Goal: Use online tool/utility: Utilize a website feature to perform a specific function

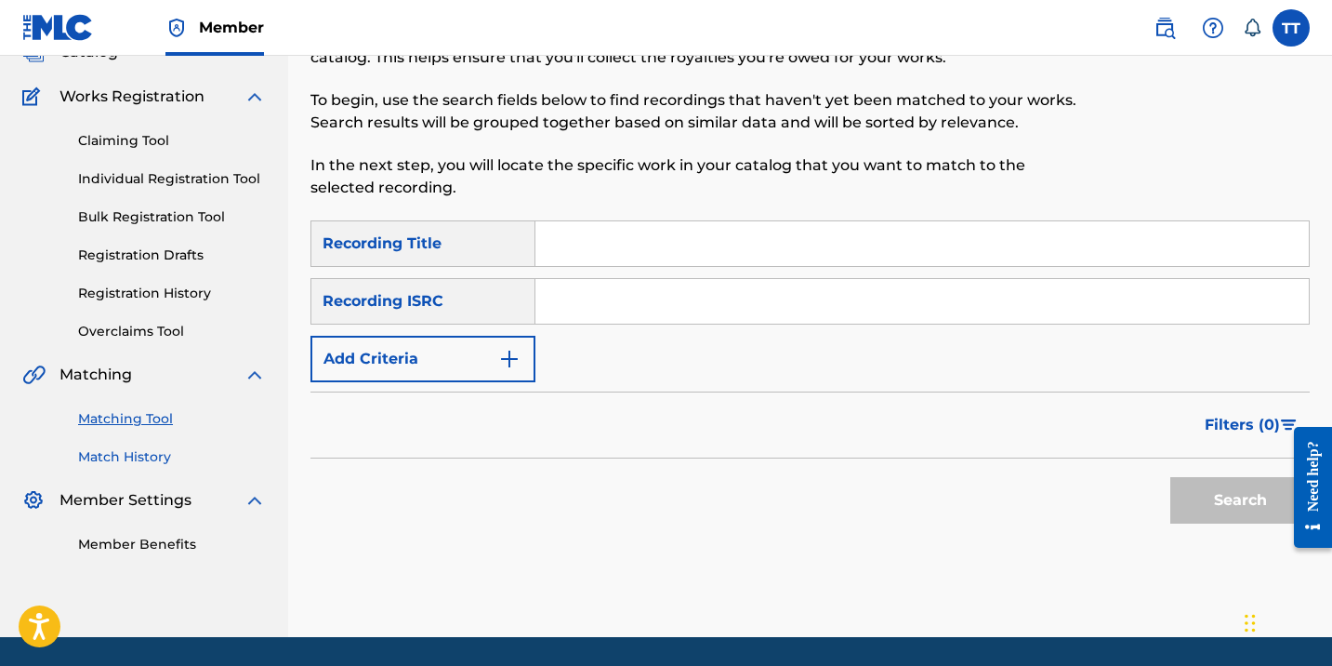
click at [152, 454] on link "Match History" at bounding box center [172, 457] width 188 height 20
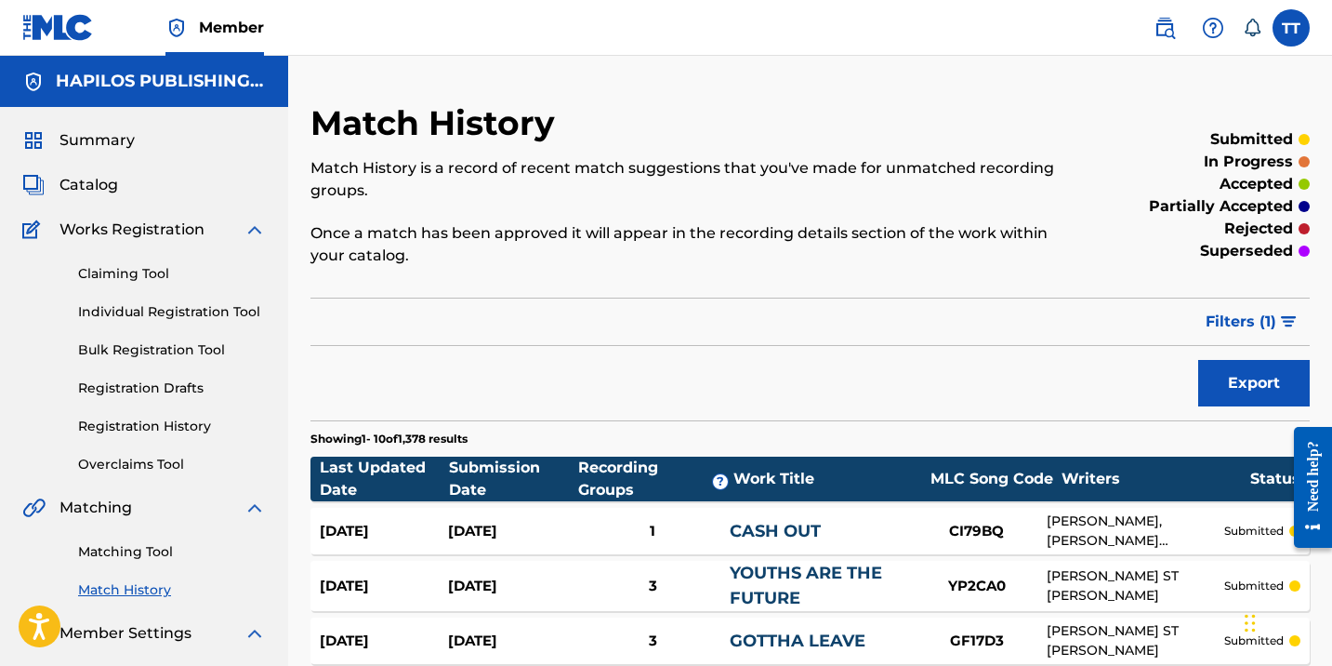
scroll to position [12, 0]
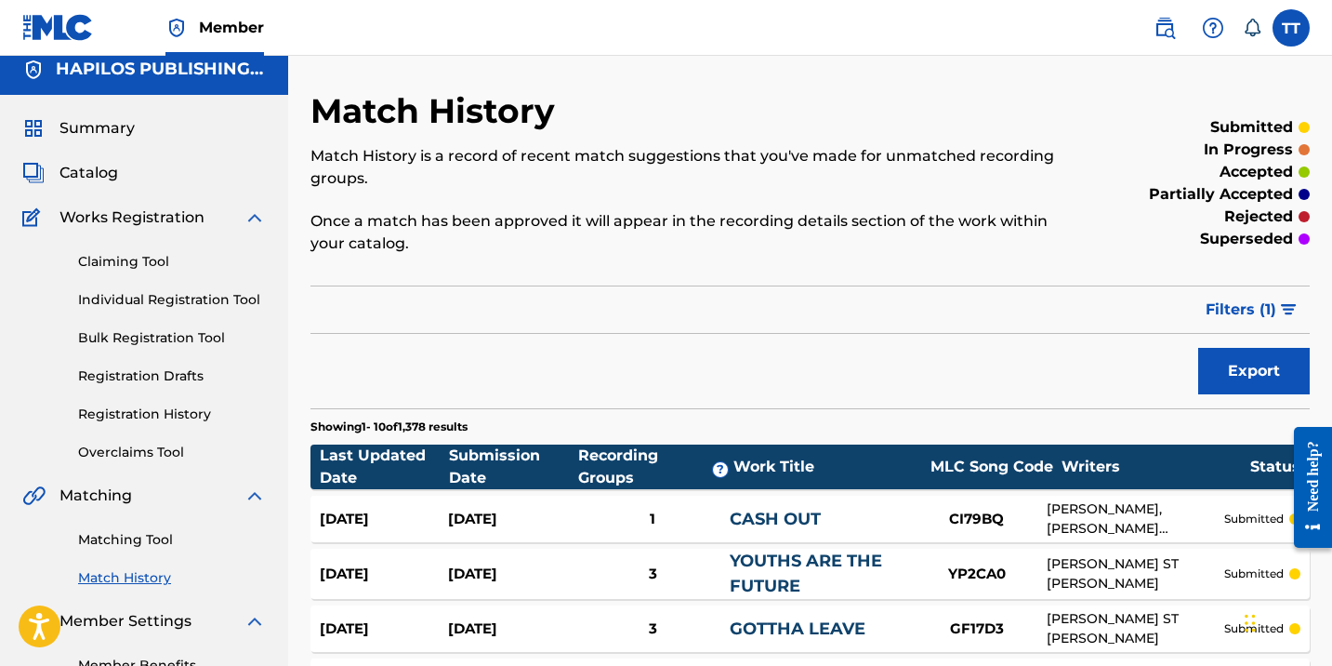
click at [122, 552] on div "Matching Tool Match History" at bounding box center [144, 547] width 244 height 81
click at [119, 546] on link "Matching Tool" at bounding box center [172, 540] width 188 height 20
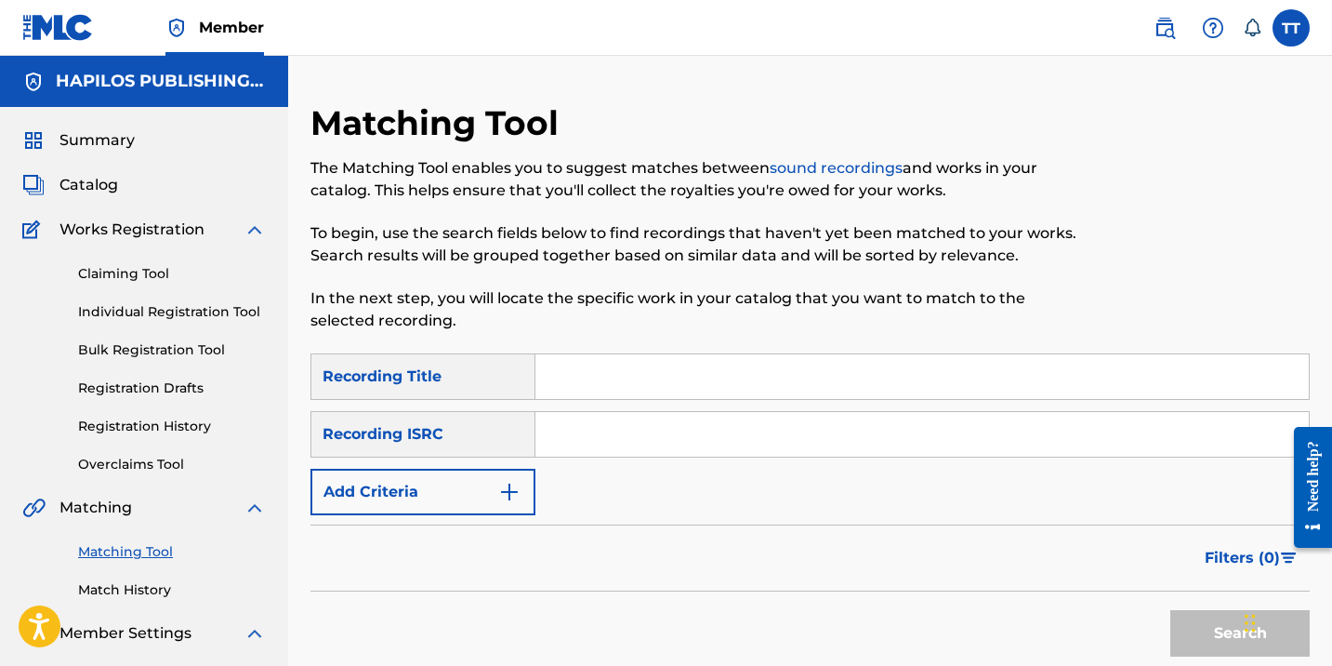
click at [584, 454] on input "Search Form" at bounding box center [923, 434] width 774 height 45
paste input "QMDA72458042"
click at [1171, 610] on button "Search" at bounding box center [1240, 633] width 139 height 46
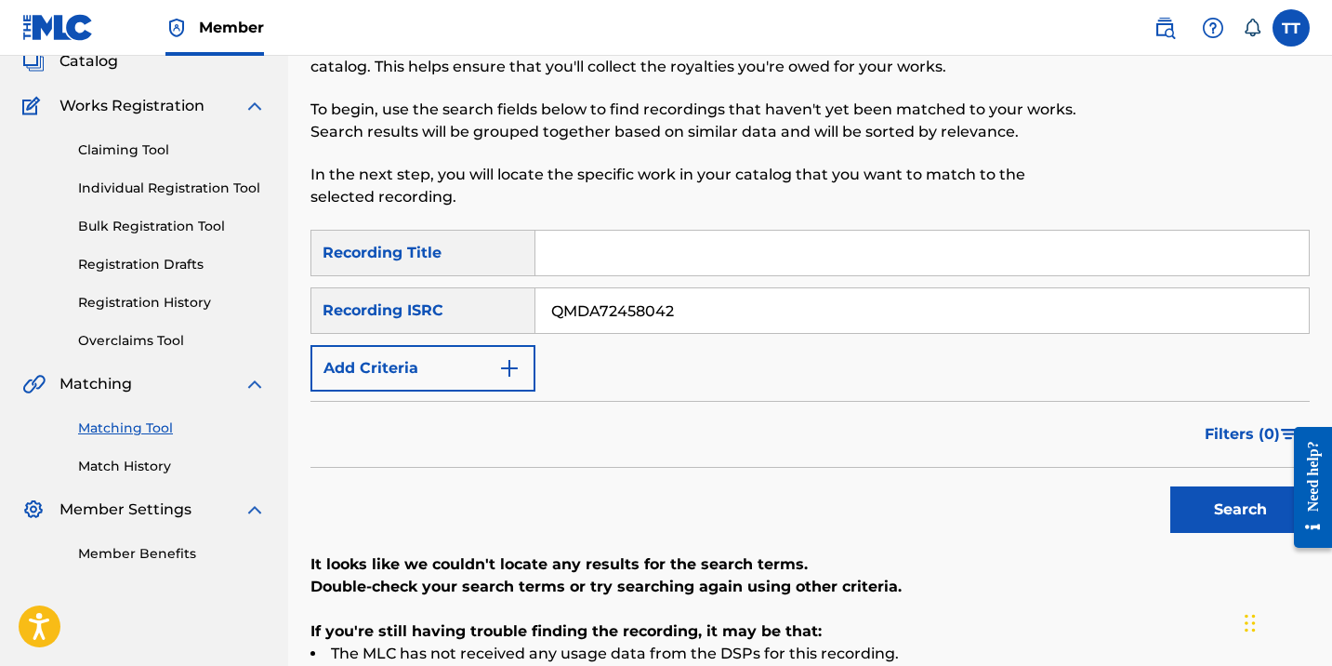
scroll to position [221, 0]
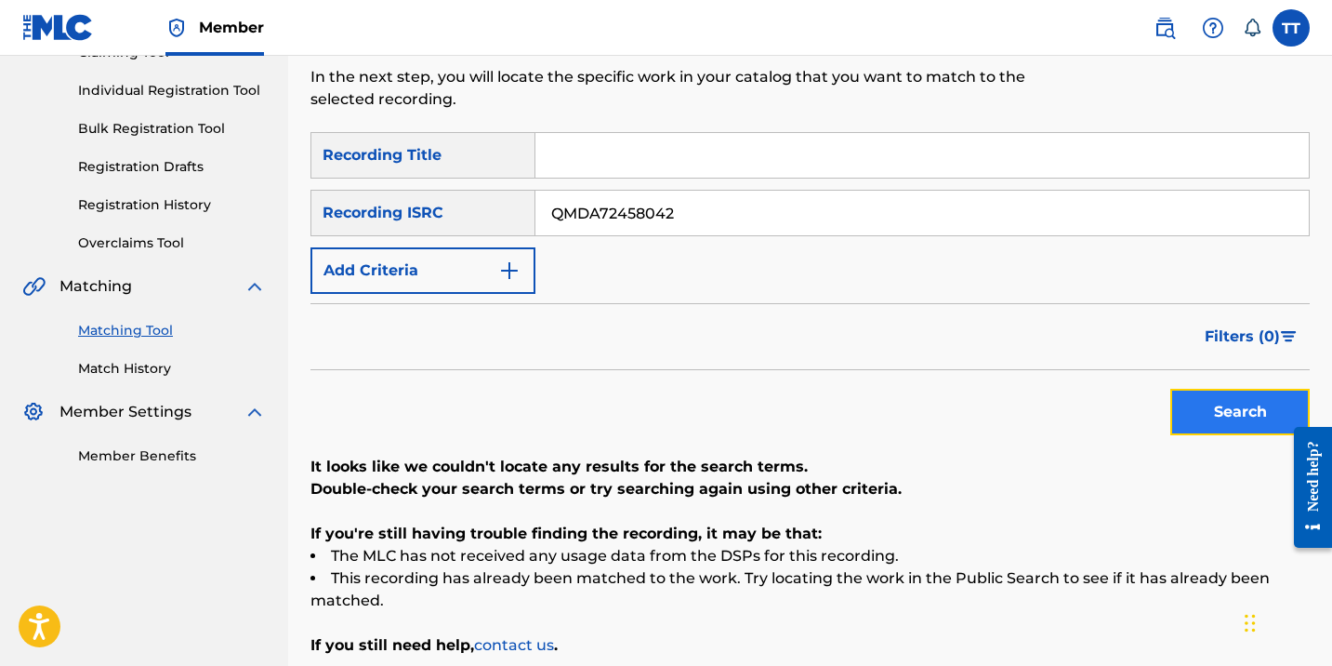
click at [1184, 411] on button "Search" at bounding box center [1240, 412] width 139 height 46
click at [597, 211] on input "QMDA72458042" at bounding box center [923, 213] width 774 height 45
click at [597, 210] on input "QMDA72458042" at bounding box center [923, 213] width 774 height 45
paste input "493"
click at [1171, 389] on button "Search" at bounding box center [1240, 412] width 139 height 46
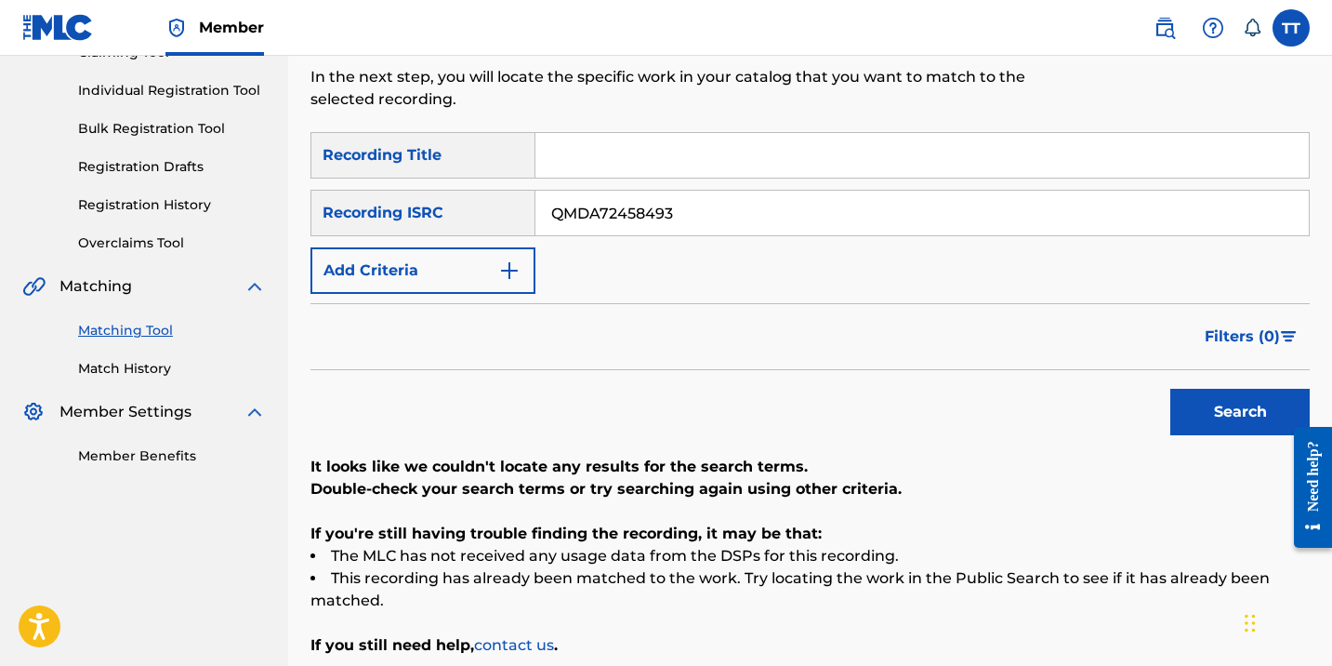
click at [602, 233] on input "QMDA72458493" at bounding box center [923, 213] width 774 height 45
click at [602, 234] on input "QMDA72458493" at bounding box center [923, 213] width 774 height 45
paste input "35894"
type input "QMDA72435894"
click at [1171, 389] on button "Search" at bounding box center [1240, 412] width 139 height 46
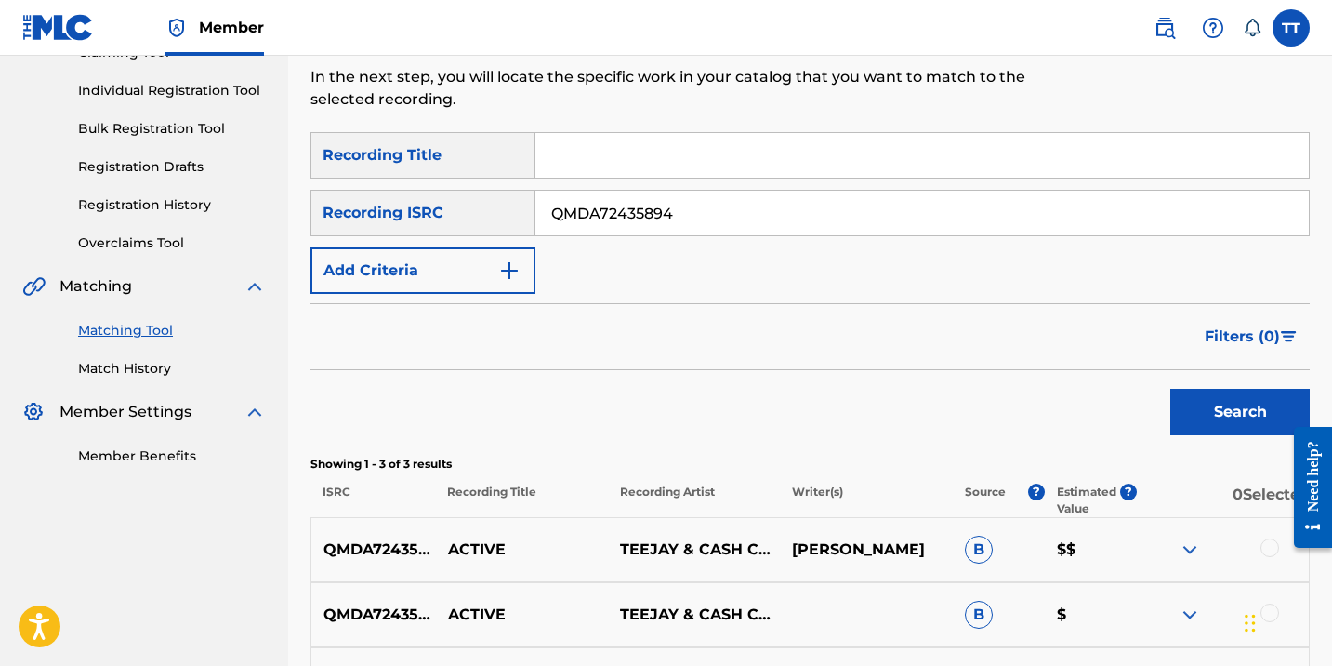
scroll to position [450, 0]
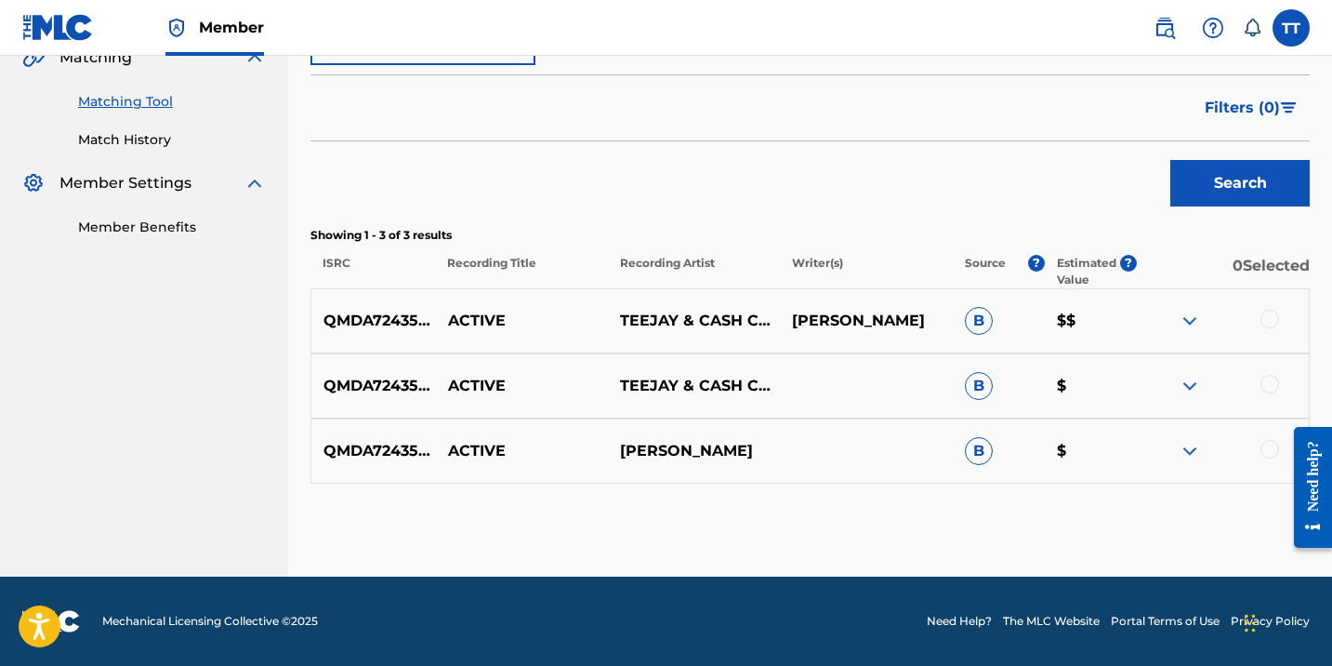
click at [470, 389] on p "ACTIVE" at bounding box center [522, 386] width 172 height 22
copy p "ACTIVE"
click at [1277, 317] on div at bounding box center [1270, 319] width 19 height 19
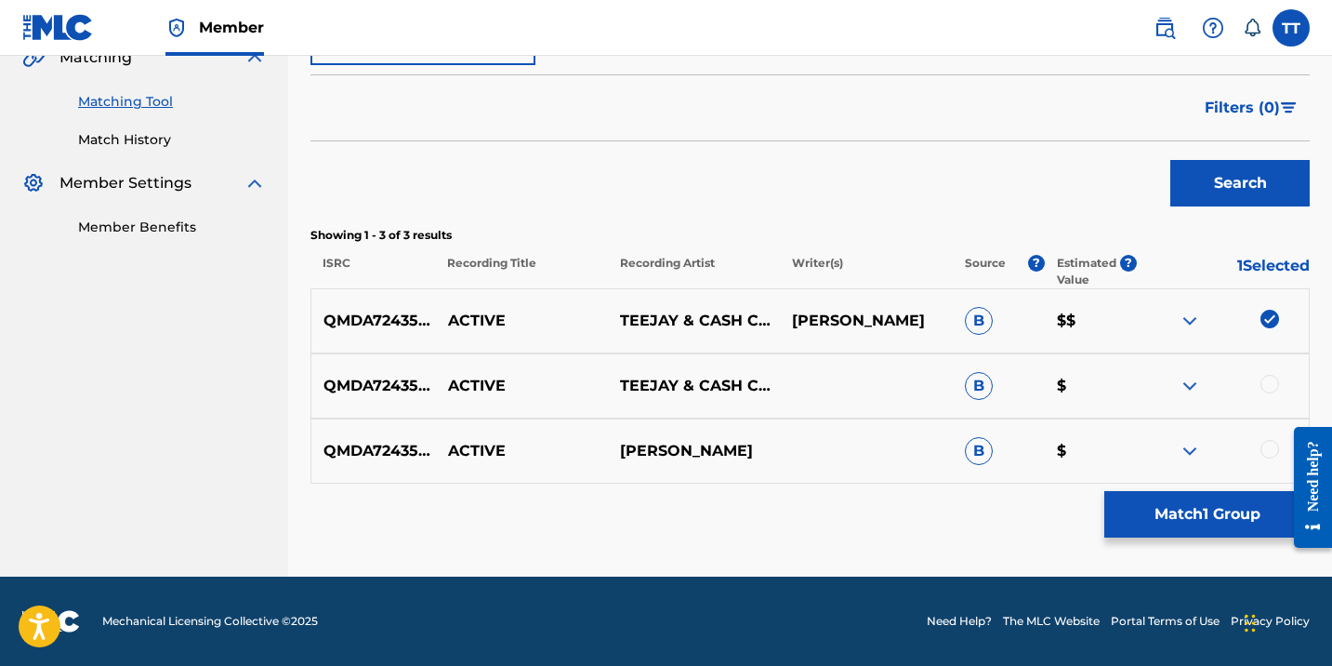
click at [1268, 389] on div at bounding box center [1270, 384] width 19 height 19
click at [1274, 453] on div at bounding box center [1270, 449] width 19 height 19
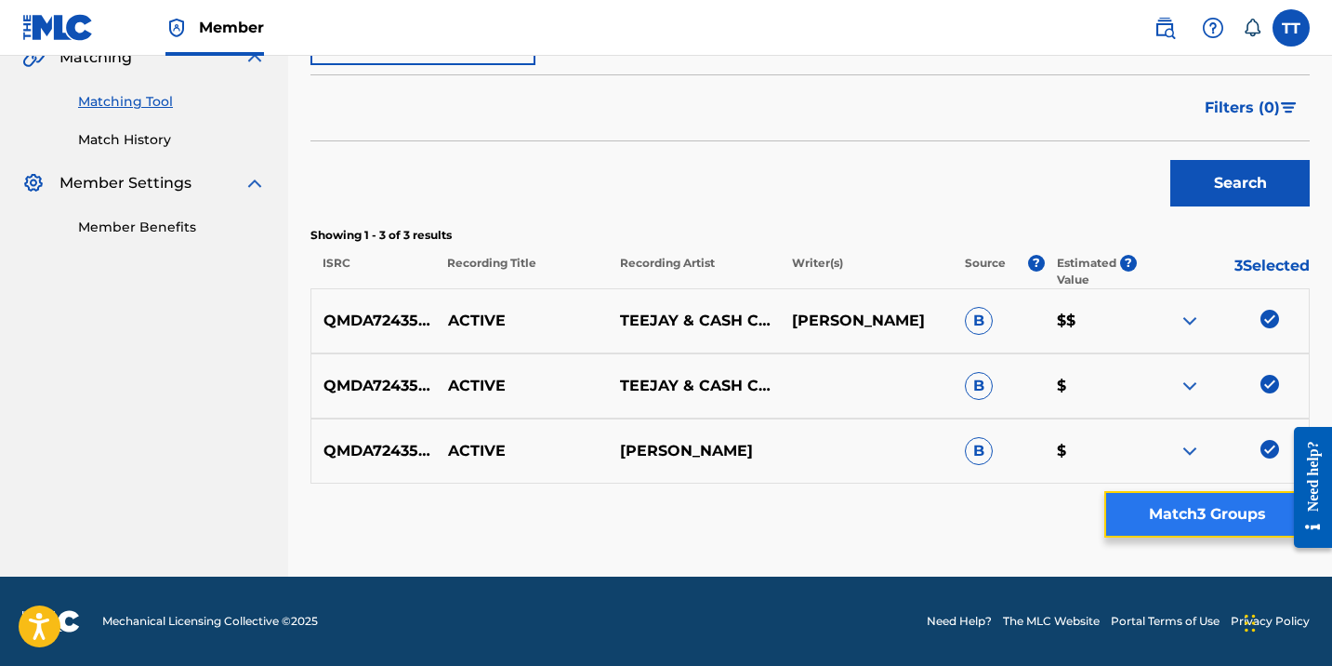
click at [1246, 503] on button "Match 3 Groups" at bounding box center [1207, 514] width 205 height 46
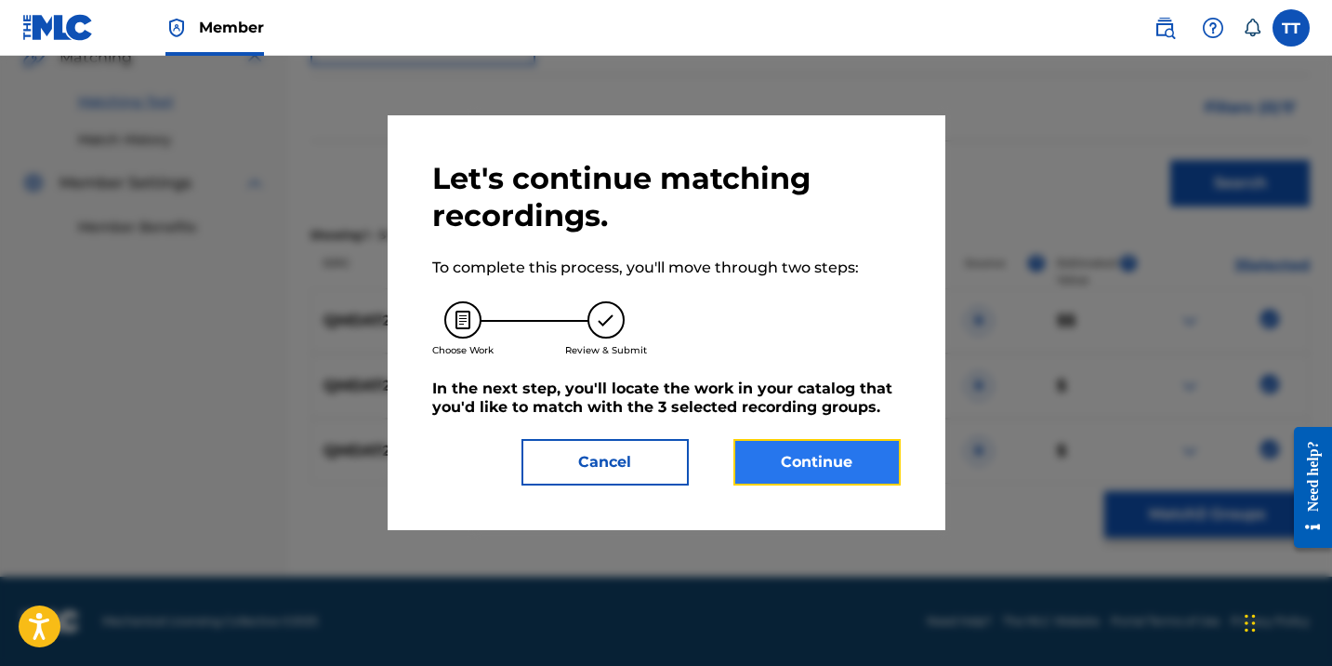
click at [859, 470] on button "Continue" at bounding box center [817, 462] width 167 height 46
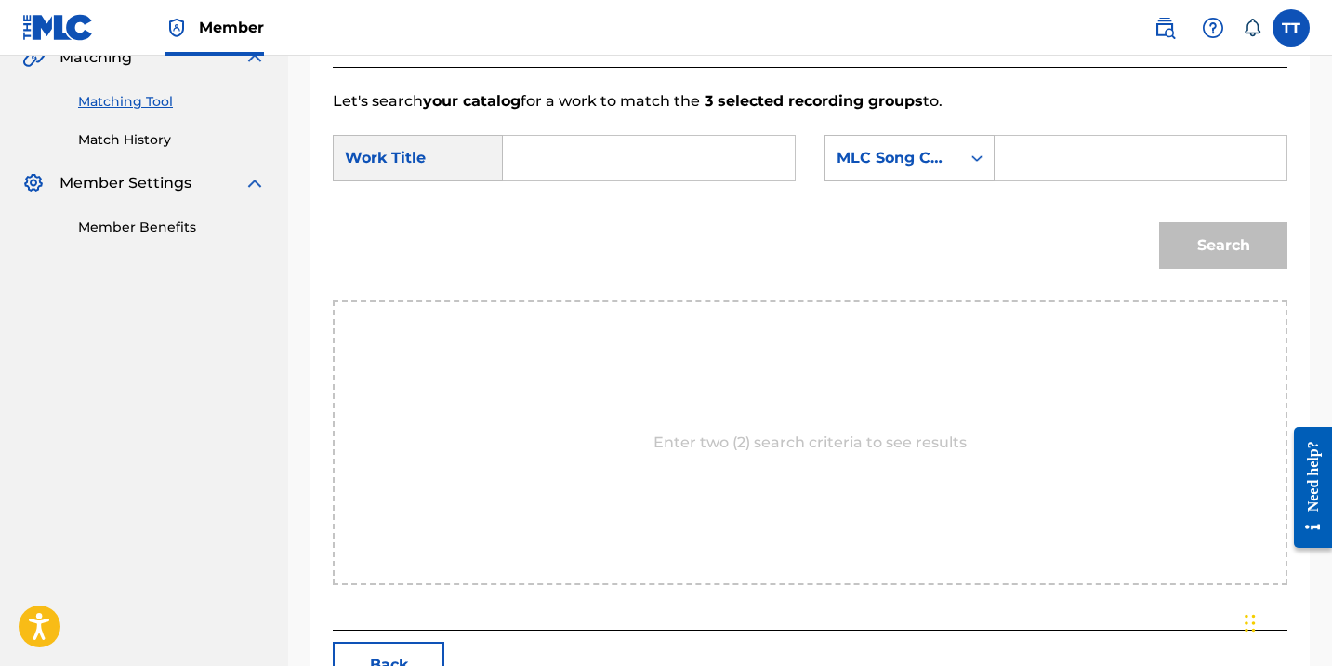
click at [595, 157] on input "Search Form" at bounding box center [649, 158] width 260 height 45
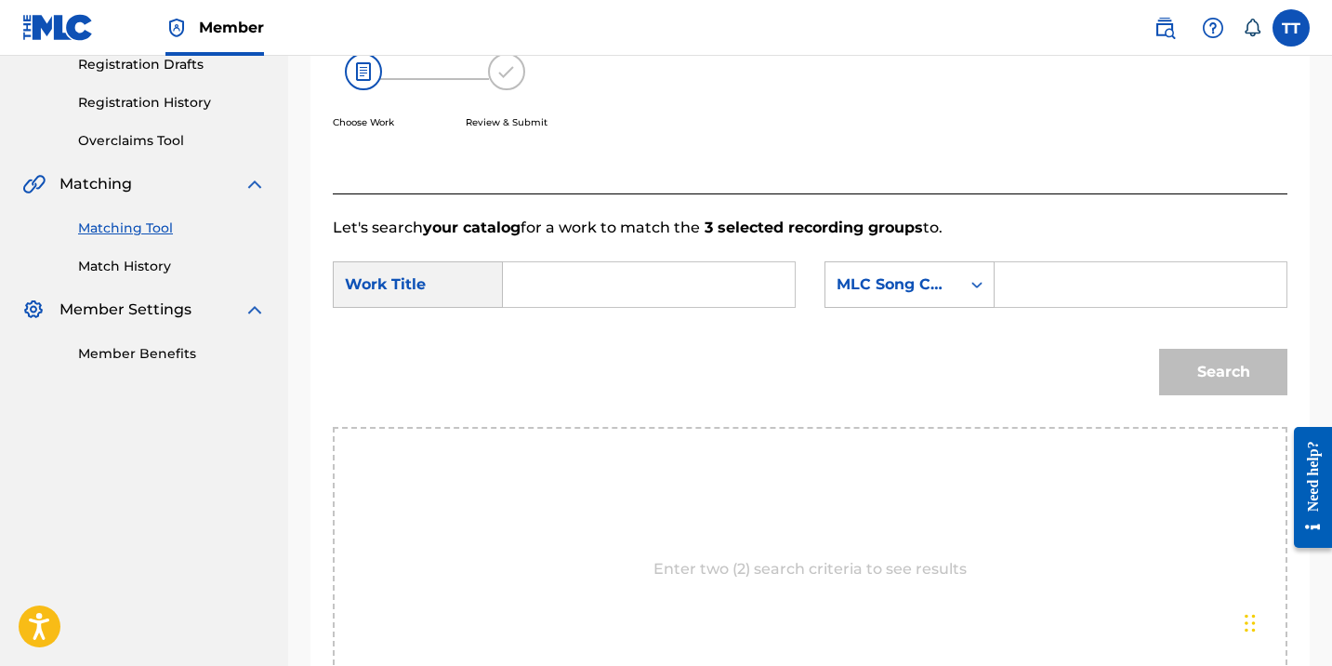
scroll to position [323, 0]
paste input "ACTIVE"
type input "ACTIVE"
click at [1030, 283] on input "Search Form" at bounding box center [1141, 285] width 260 height 45
type input "HAPILOS"
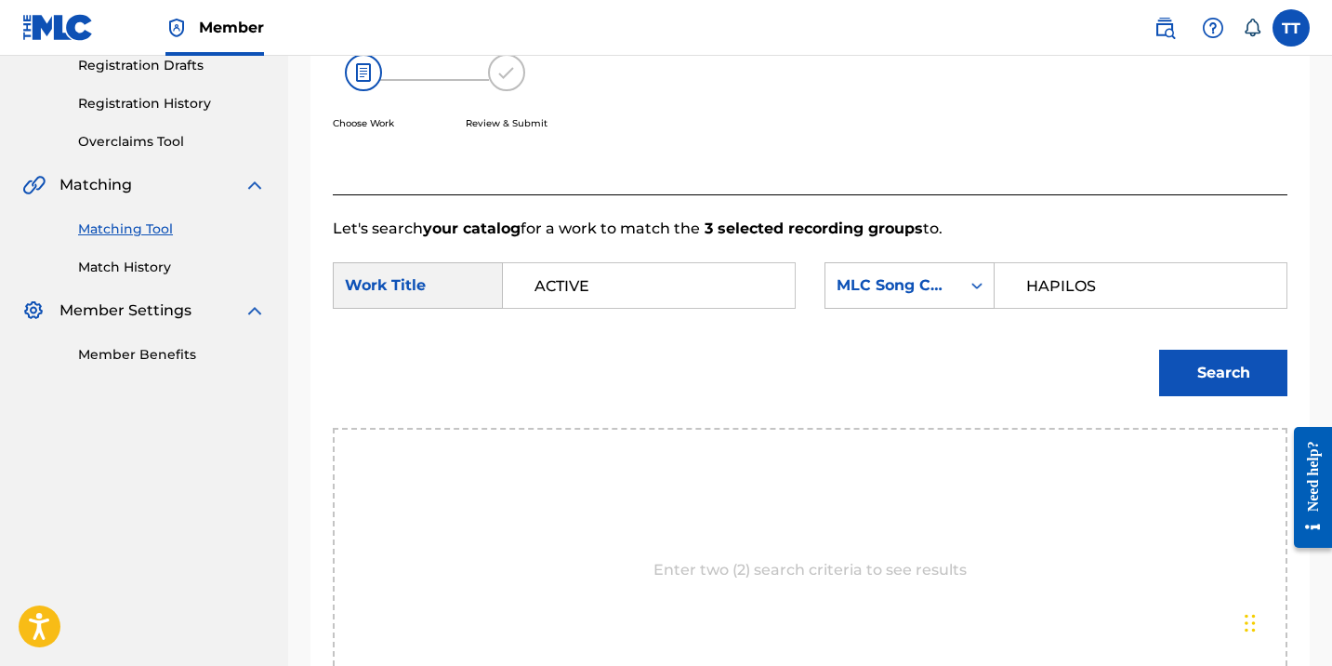
click at [1063, 300] on input "HAPILOS" at bounding box center [1141, 285] width 260 height 45
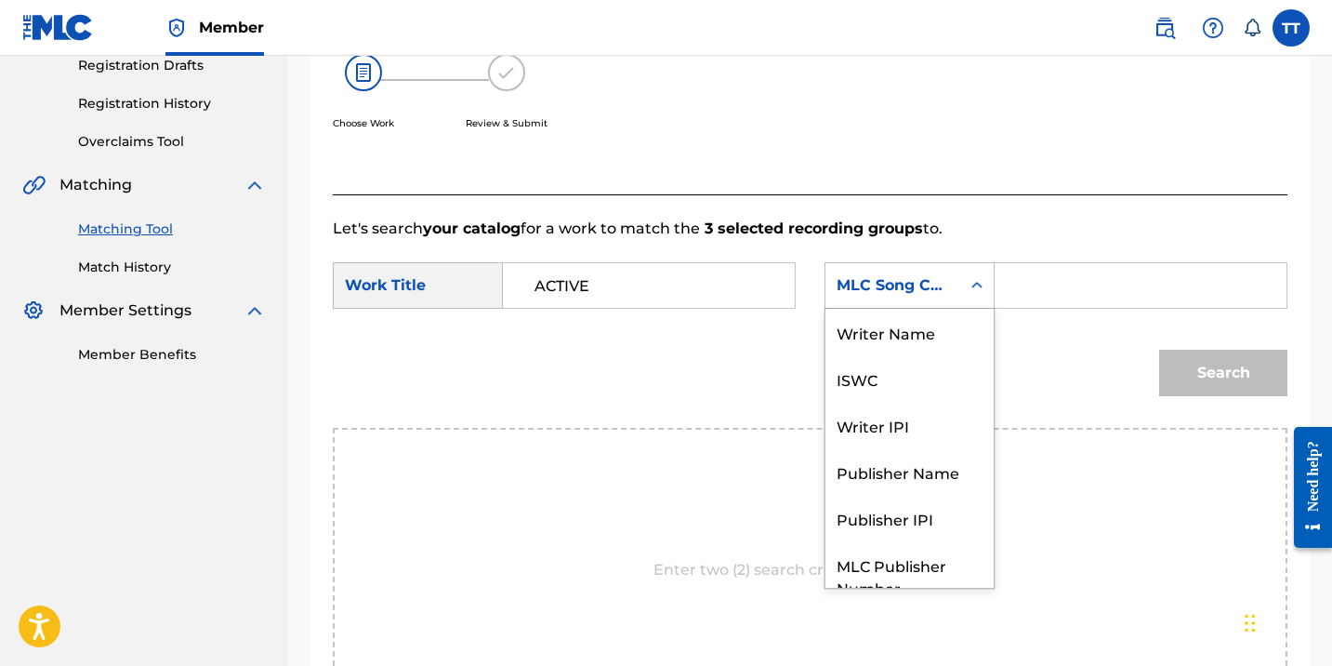
click at [939, 300] on div "MLC Song Code" at bounding box center [893, 285] width 135 height 35
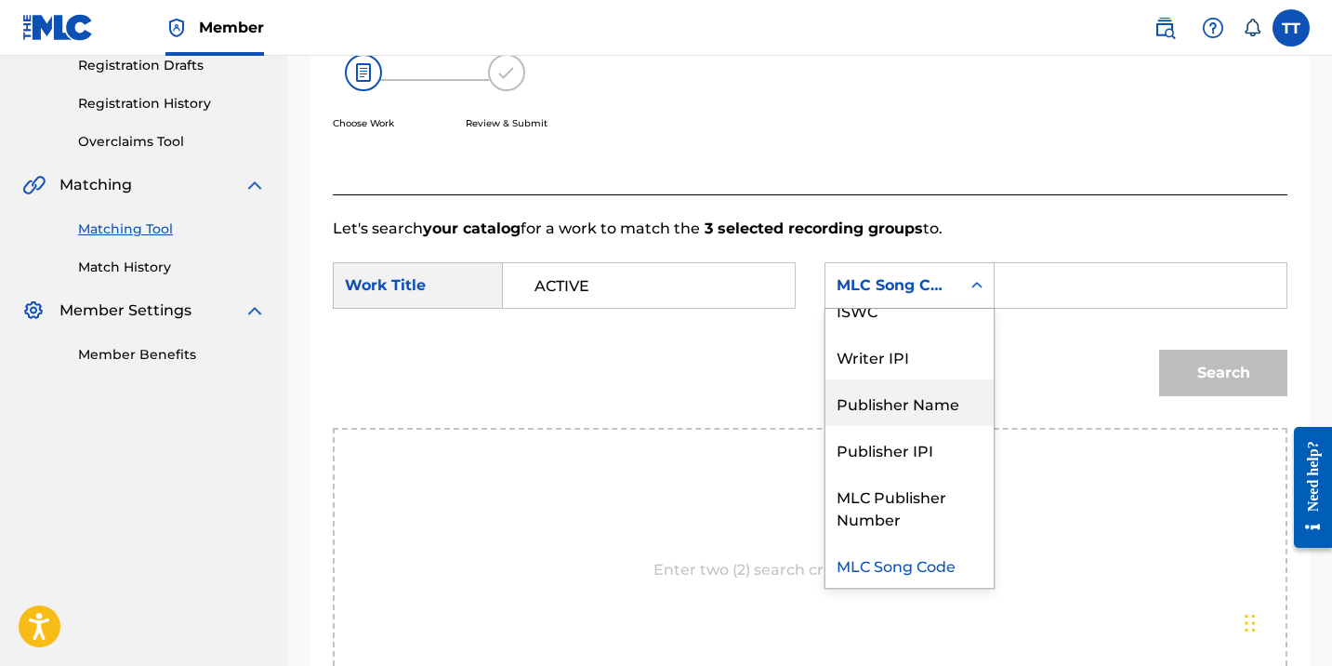
click at [929, 402] on div "Publisher Name" at bounding box center [910, 402] width 168 height 46
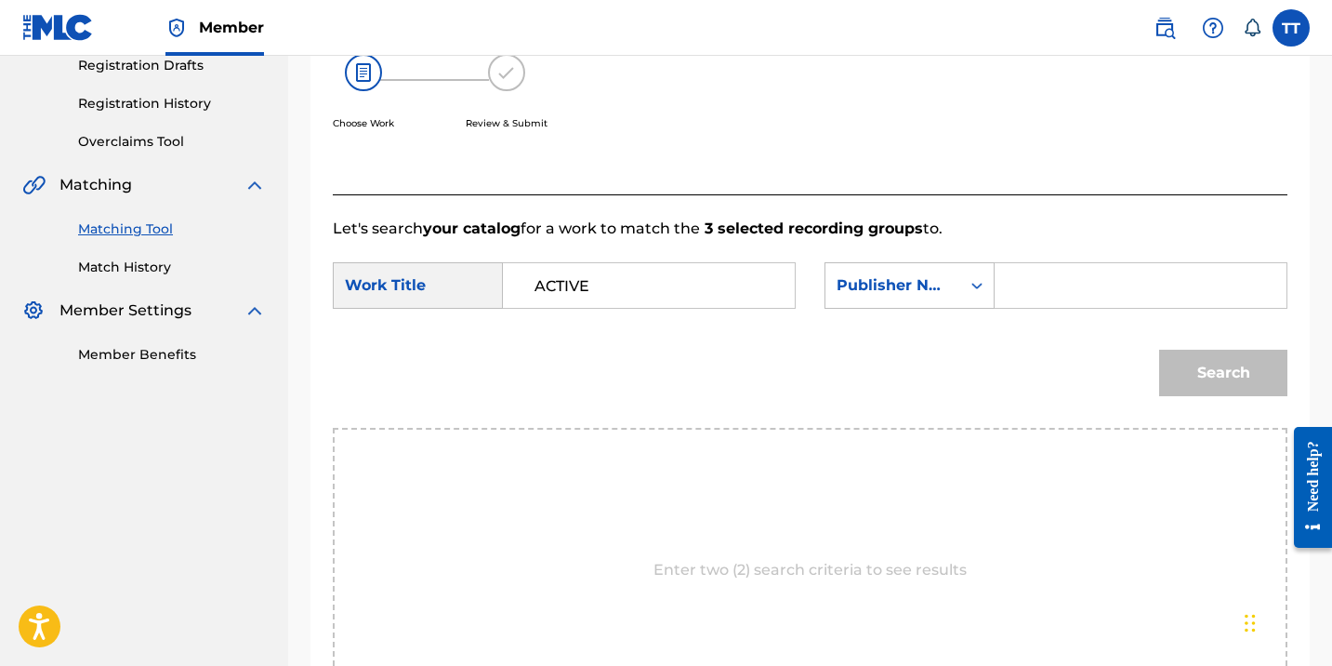
click at [1070, 285] on input "Search Form" at bounding box center [1141, 285] width 260 height 45
paste input "HAPILOS"
type input "HAPILOS"
click at [1216, 384] on button "Search" at bounding box center [1223, 373] width 128 height 46
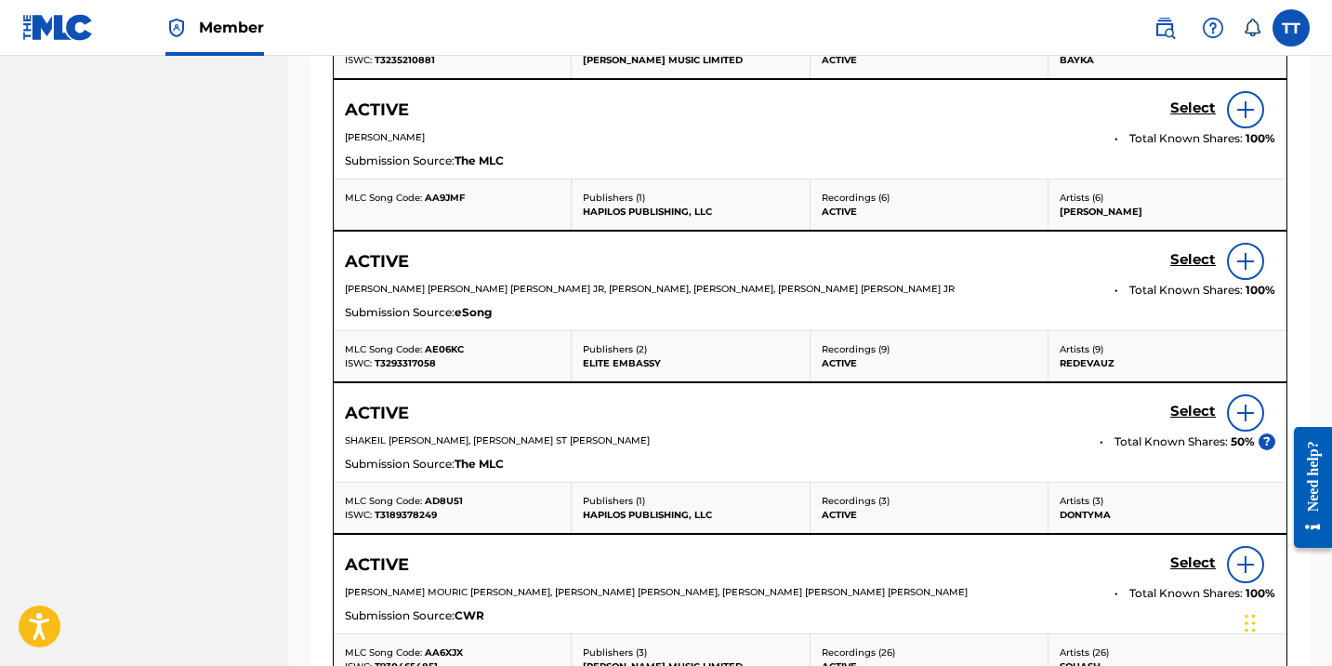
scroll to position [1124, 0]
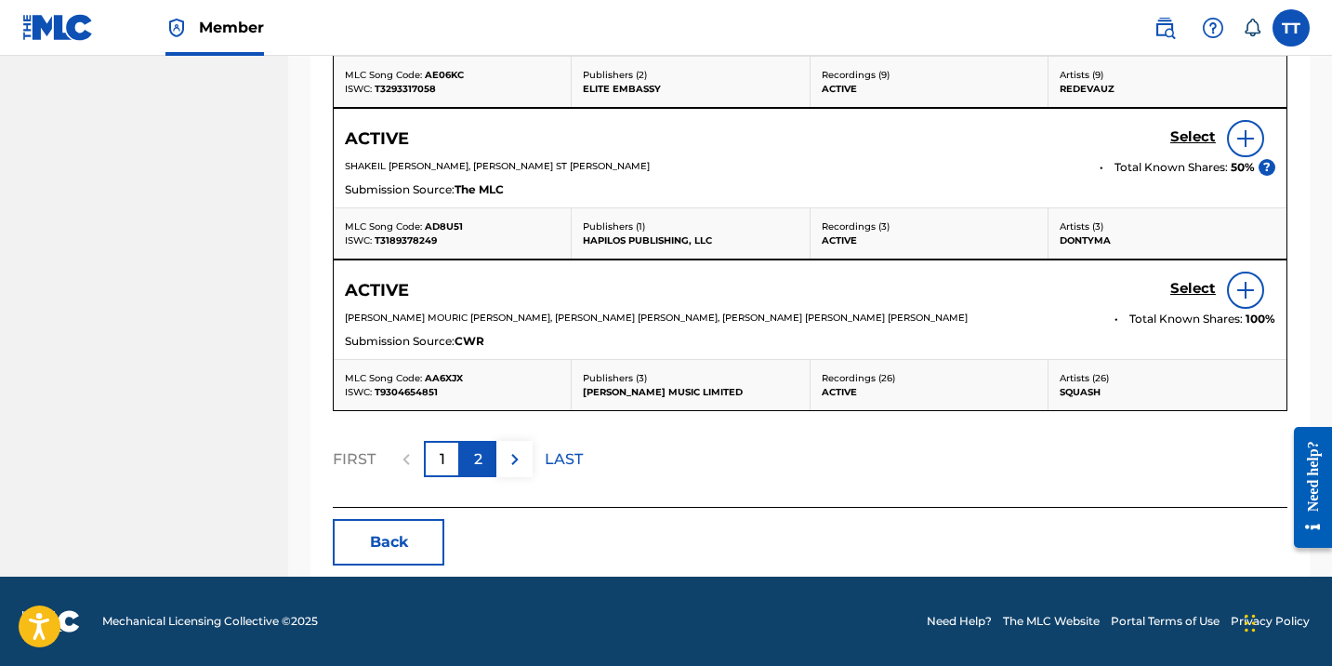
click at [472, 464] on div "2" at bounding box center [478, 459] width 36 height 36
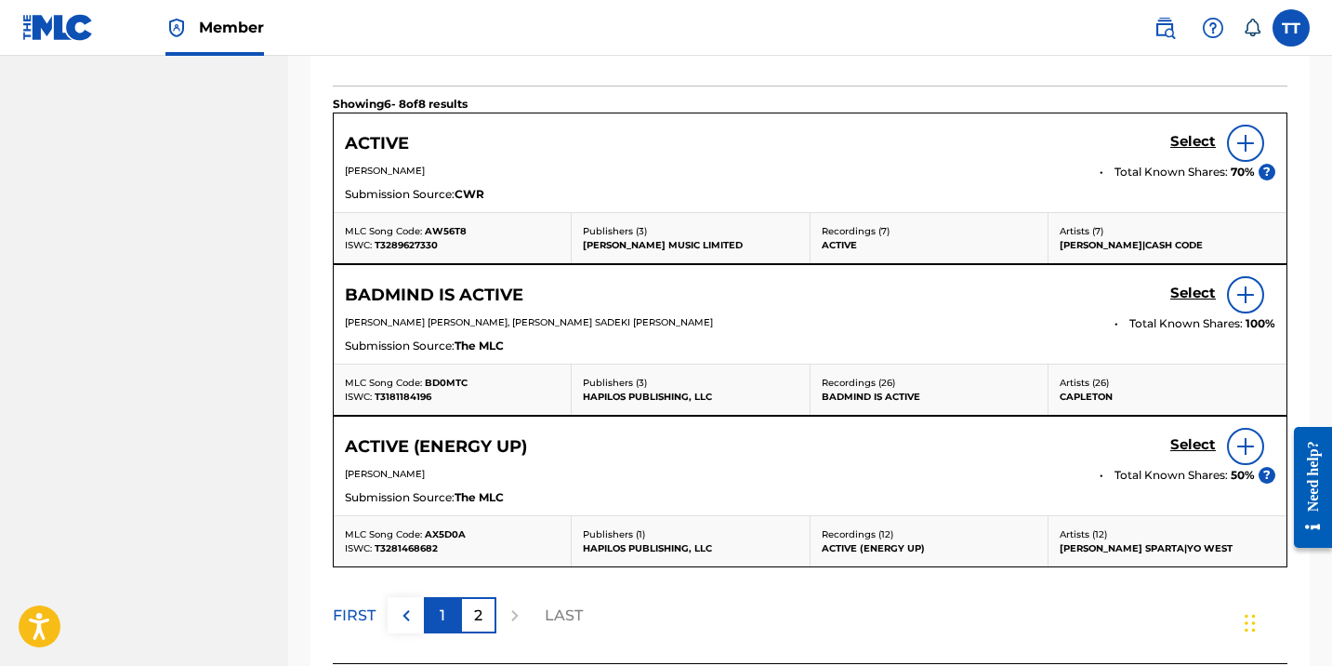
scroll to position [609, 0]
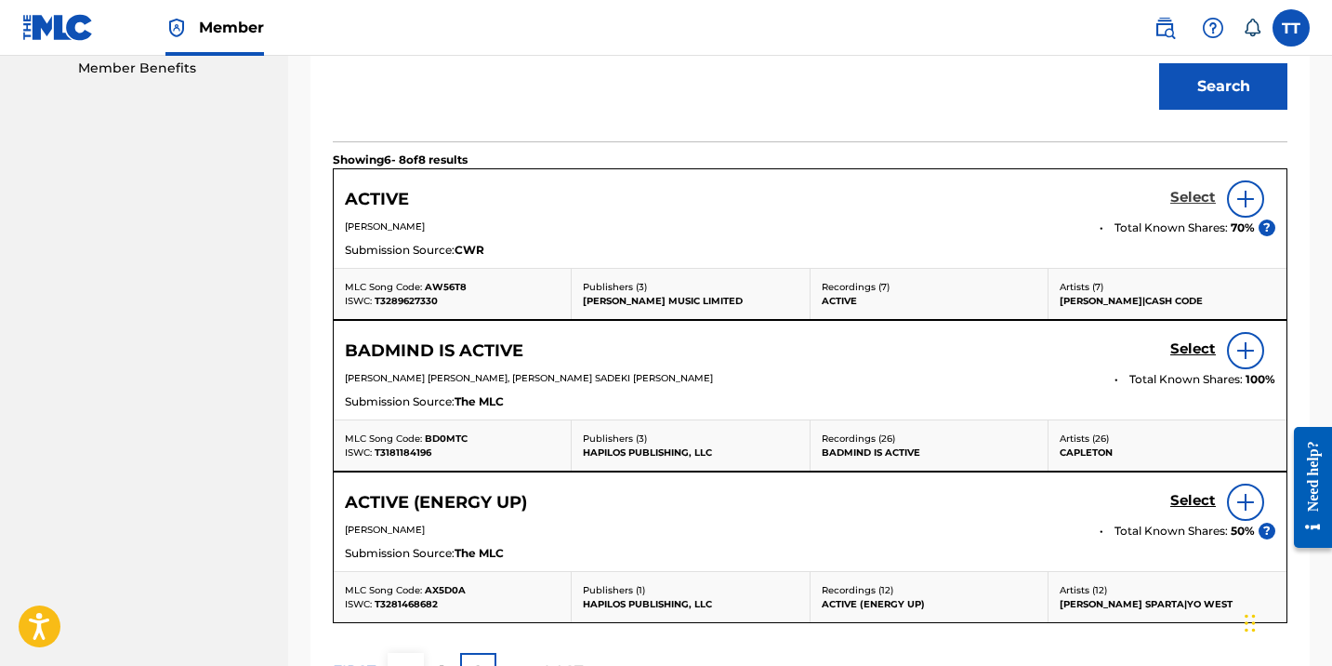
click at [1192, 190] on h5 "Select" at bounding box center [1194, 198] width 46 height 18
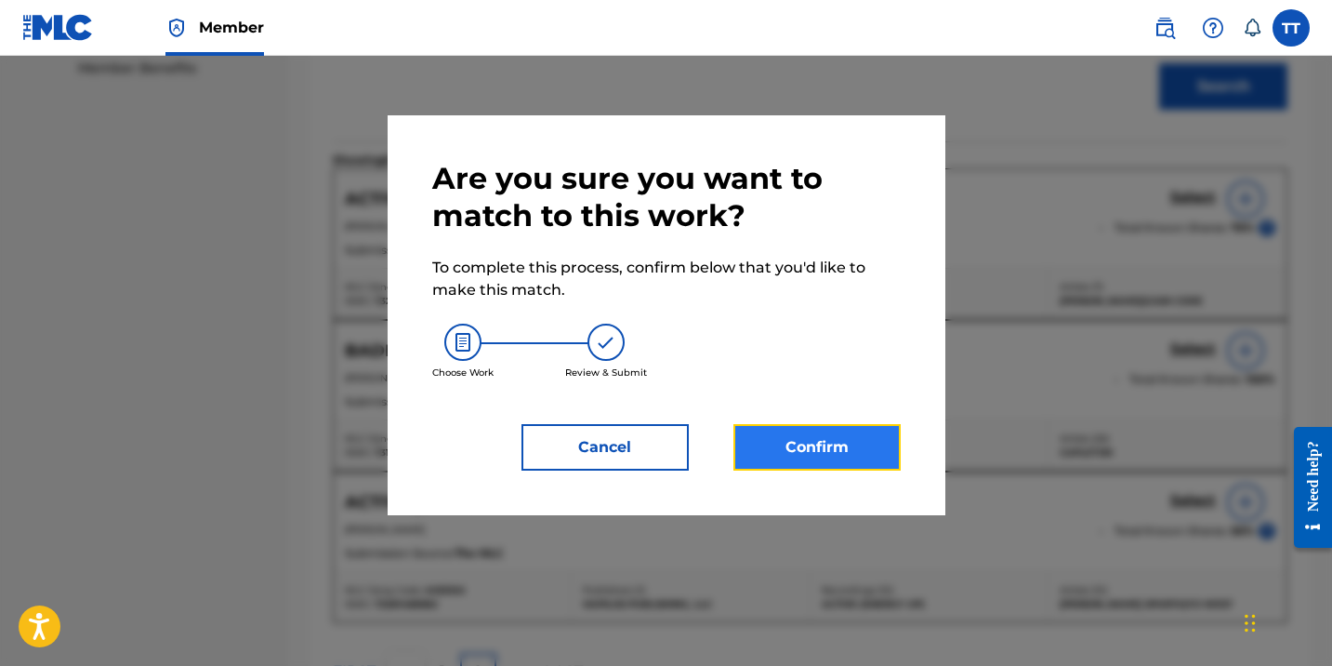
click at [826, 439] on button "Confirm" at bounding box center [817, 447] width 167 height 46
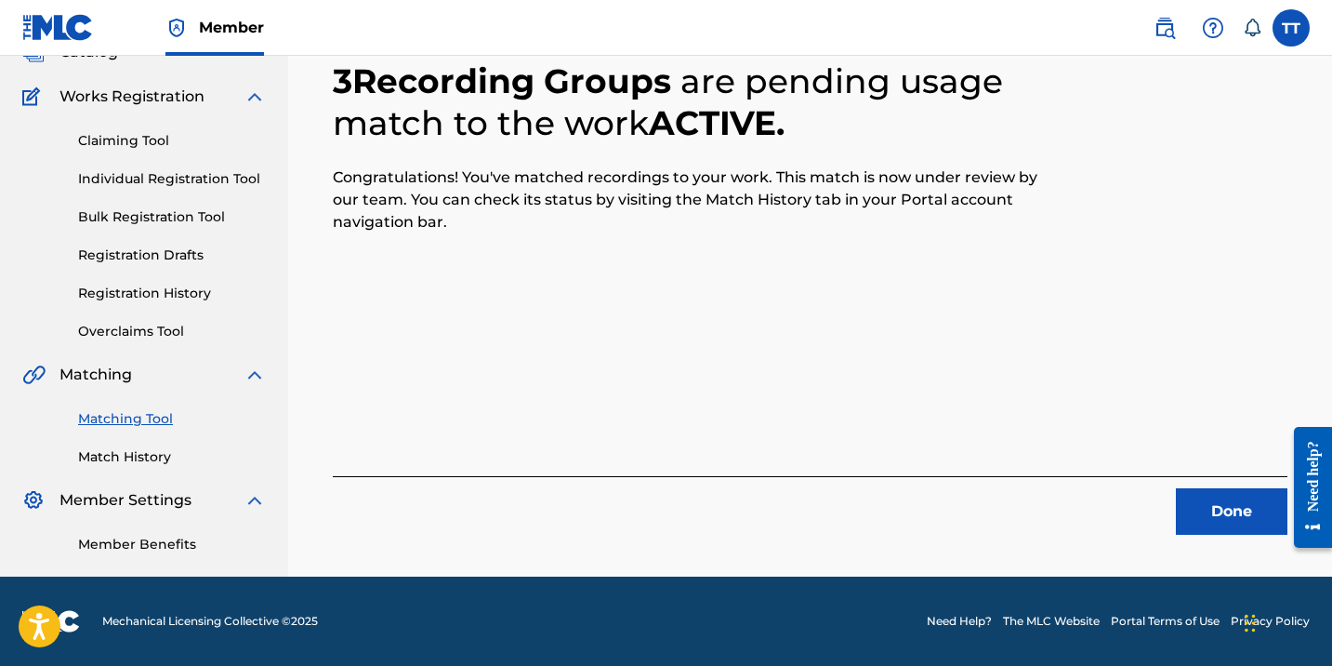
scroll to position [133, 0]
